Goal: Task Accomplishment & Management: Complete application form

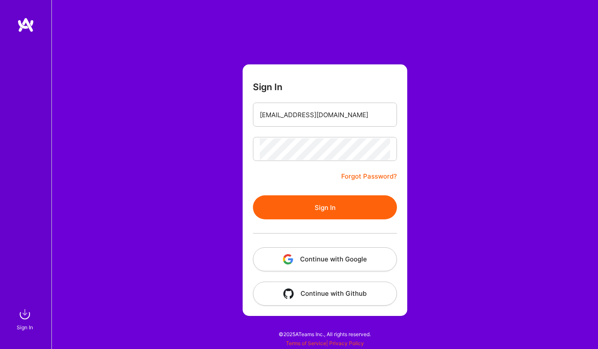
click at [345, 211] on button "Sign In" at bounding box center [325, 207] width 144 height 24
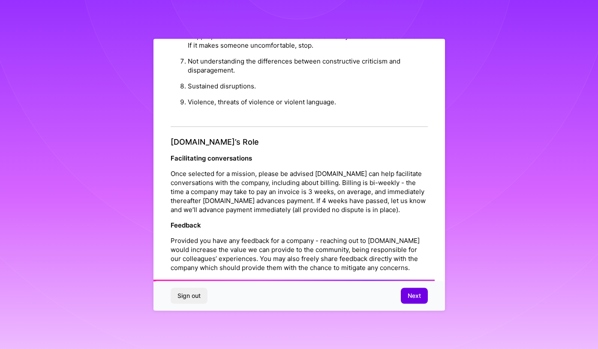
scroll to position [944, 0]
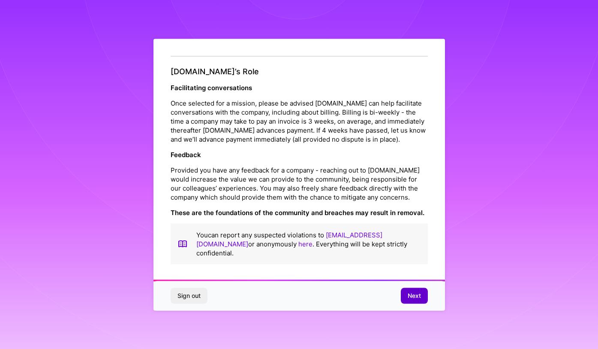
click at [411, 293] on span "Next" at bounding box center [414, 295] width 13 height 9
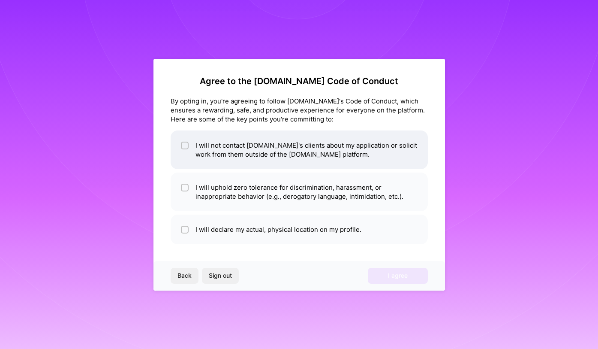
click at [223, 149] on li "I will not contact [DOMAIN_NAME]'s clients about my application or solicit work…" at bounding box center [299, 149] width 257 height 39
click at [235, 138] on li "I will not contact [DOMAIN_NAME]'s clients about my application or solicit work…" at bounding box center [299, 149] width 257 height 39
checkbox input "false"
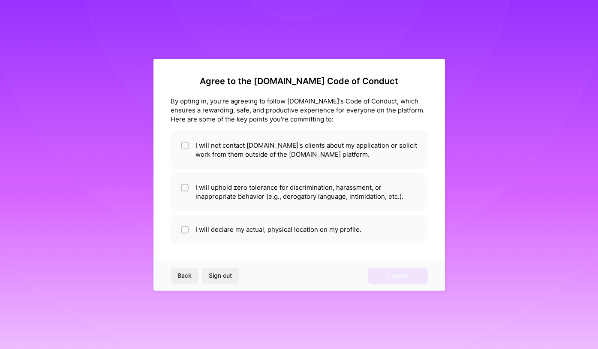
click at [183, 278] on span "Back" at bounding box center [185, 275] width 14 height 9
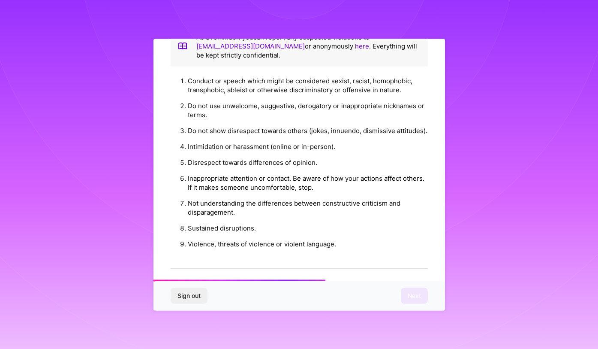
scroll to position [732, 0]
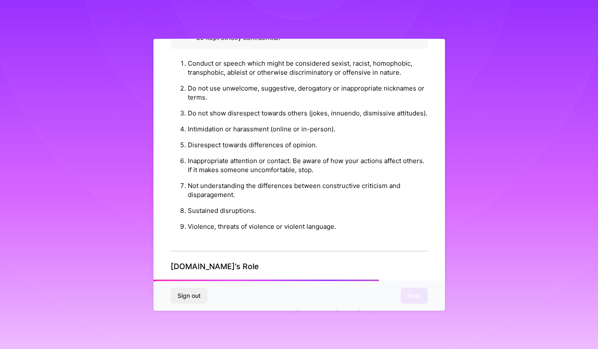
click at [192, 298] on span "Sign out" at bounding box center [189, 295] width 23 height 9
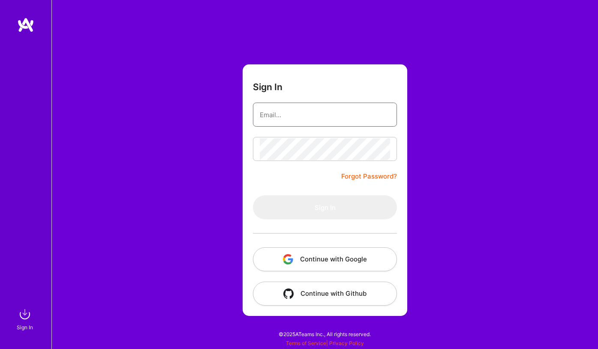
type input "[EMAIL_ADDRESS][DOMAIN_NAME]"
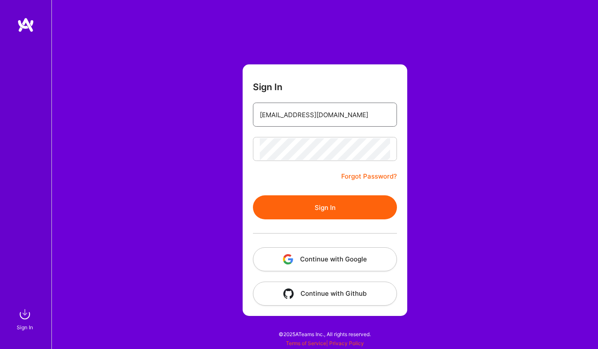
click at [326, 120] on input "[EMAIL_ADDRESS][DOMAIN_NAME]" at bounding box center [325, 115] width 130 height 22
click at [336, 261] on button "Continue with Google" at bounding box center [325, 259] width 144 height 24
